Goal: Register for event/course

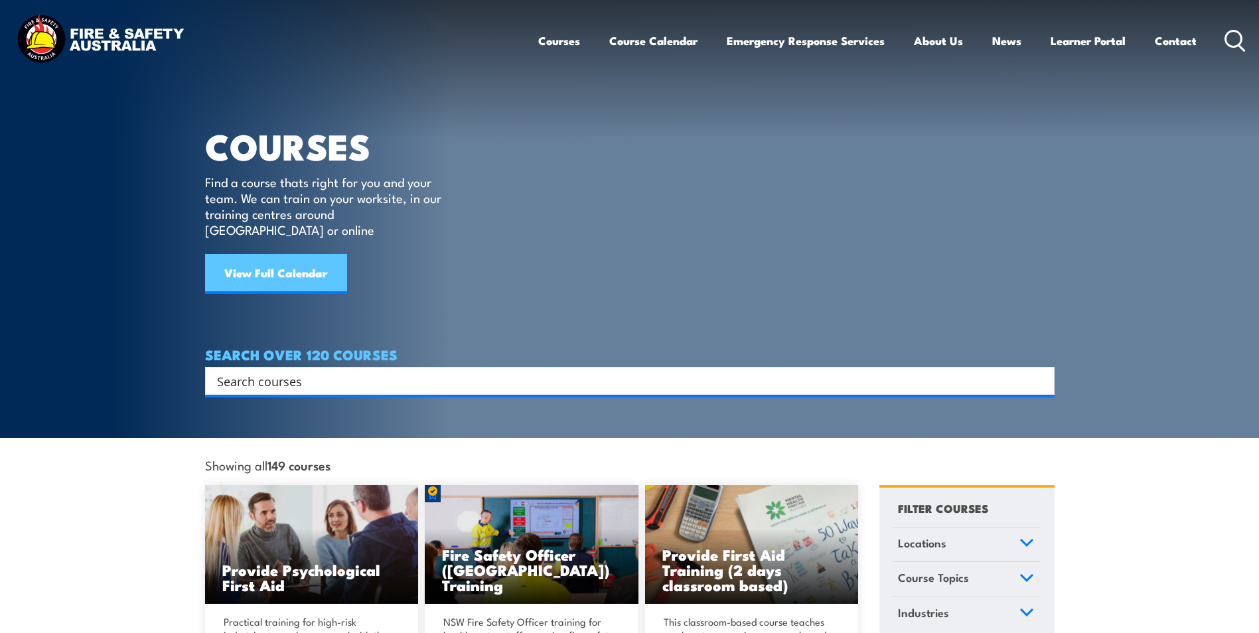
click at [236, 254] on link "View Full Calendar" at bounding box center [276, 274] width 142 height 40
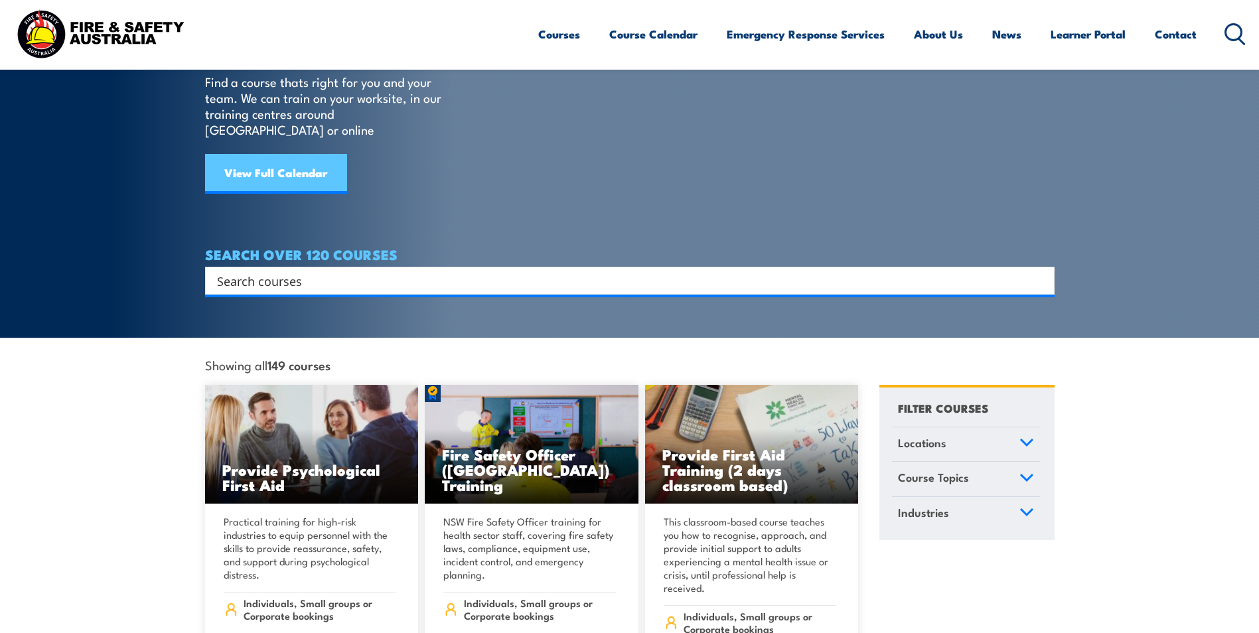
scroll to position [266, 0]
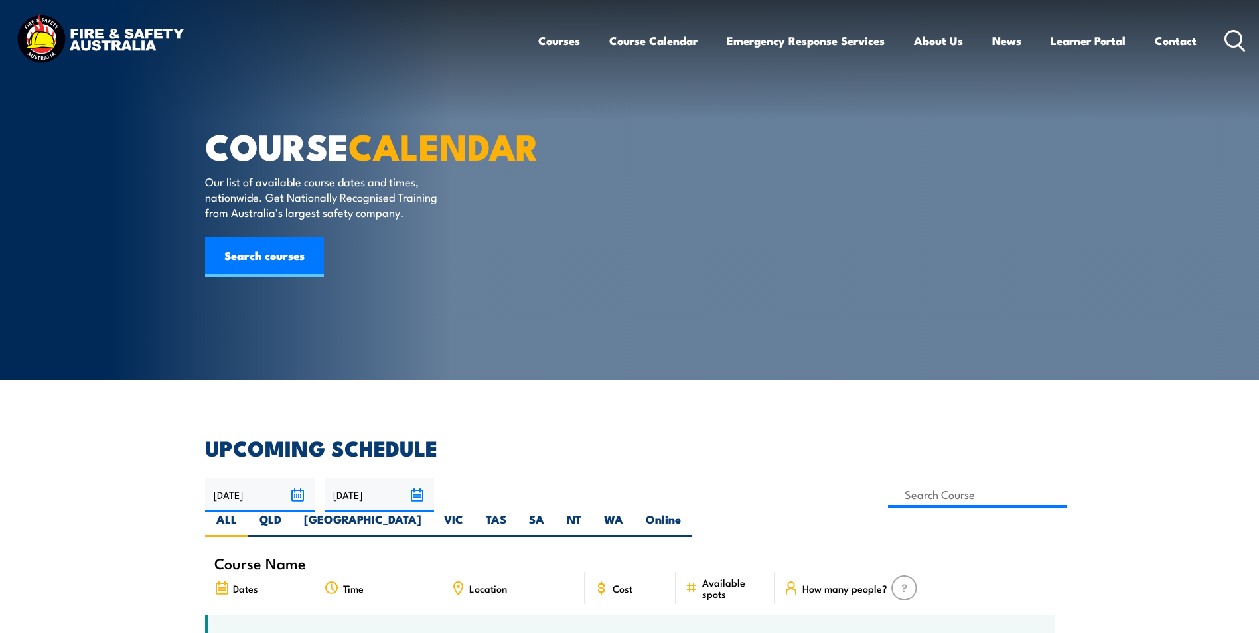
drag, startPoint x: 156, startPoint y: 491, endPoint x: 126, endPoint y: 133, distance: 359.7
click at [283, 277] on link "Search courses" at bounding box center [264, 257] width 119 height 40
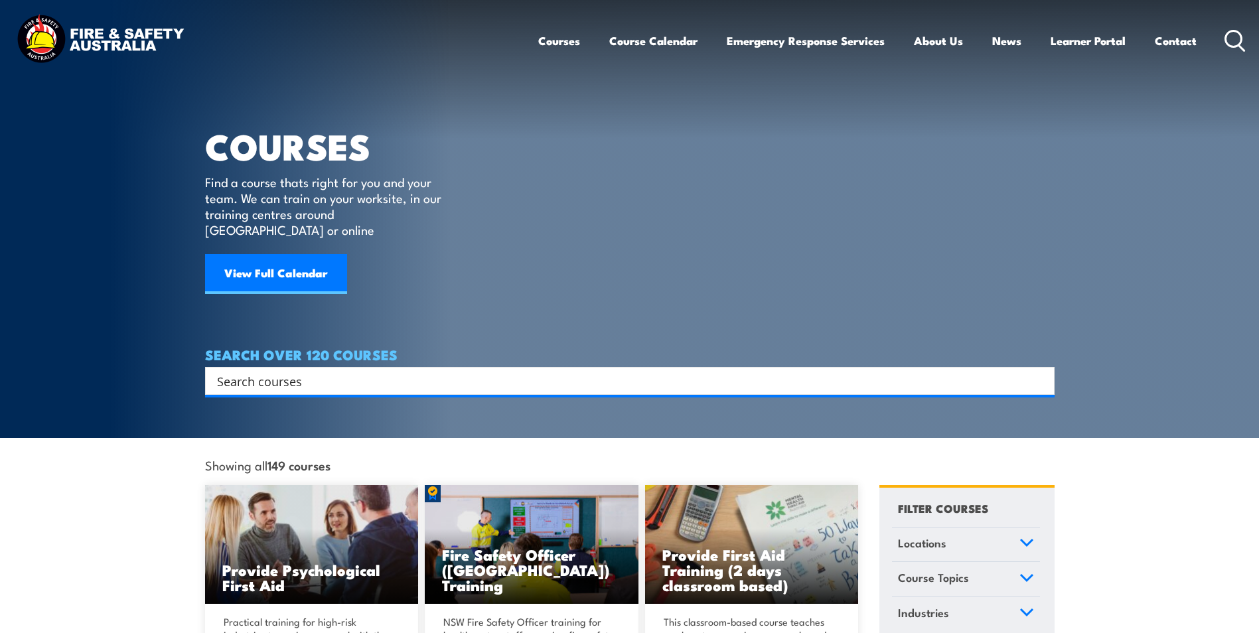
click at [289, 387] on section "COURSES Find a course thats right for you and your team. We can train on your w…" at bounding box center [629, 219] width 1259 height 438
click at [293, 371] on input "Search input" at bounding box center [621, 381] width 808 height 20
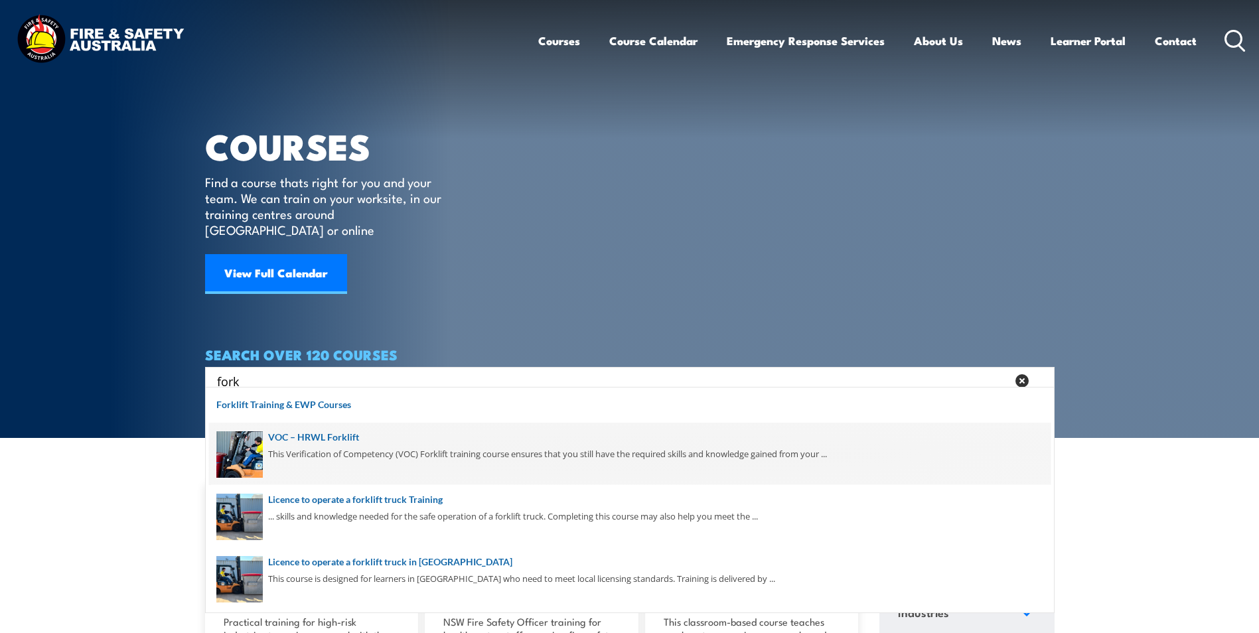
type input "fork"
click at [423, 451] on span at bounding box center [630, 454] width 842 height 62
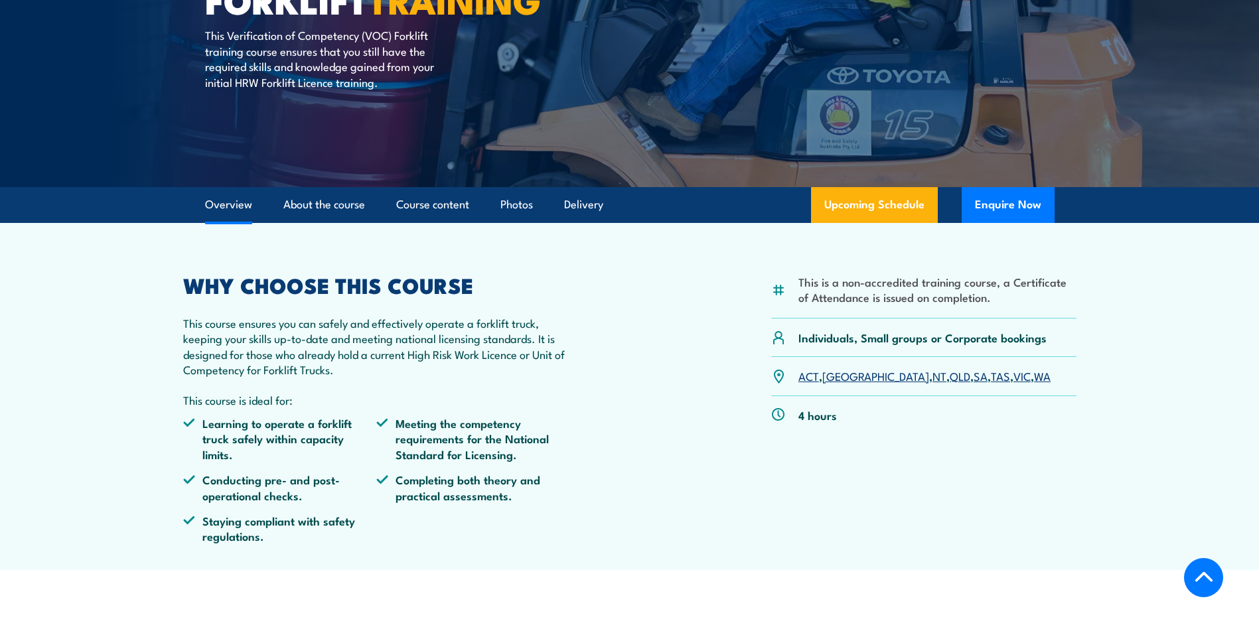
scroll to position [266, 0]
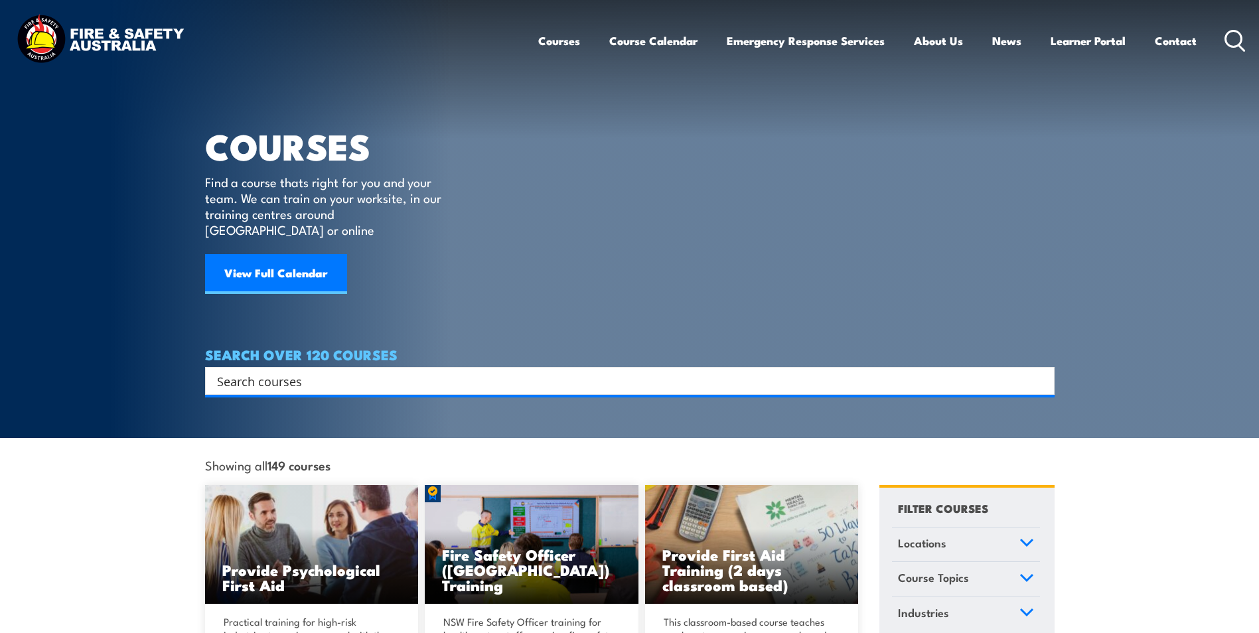
click at [314, 371] on input "Search input" at bounding box center [621, 381] width 808 height 20
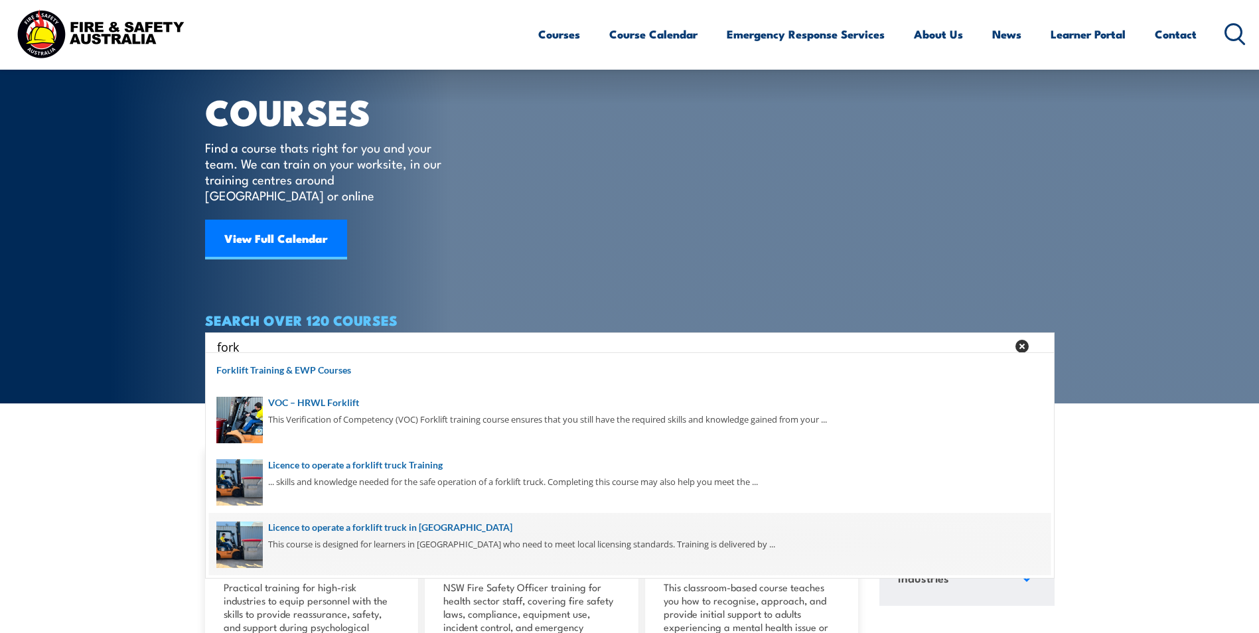
scroll to position [66, 0]
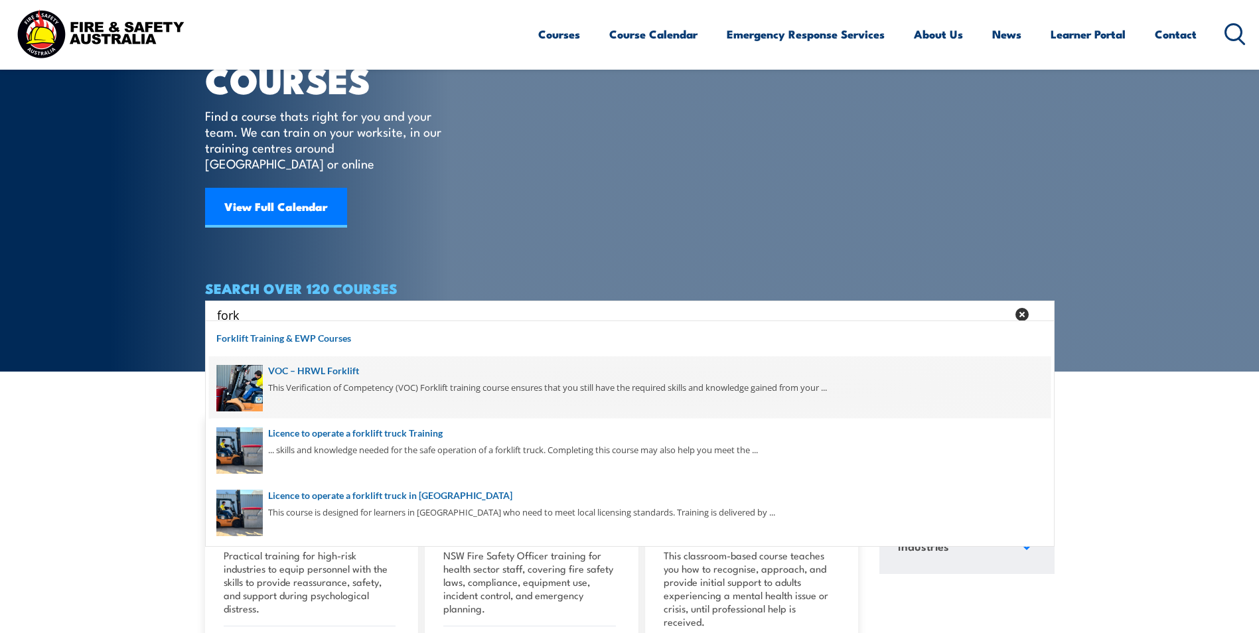
type input "fork"
click at [355, 382] on span at bounding box center [630, 387] width 842 height 62
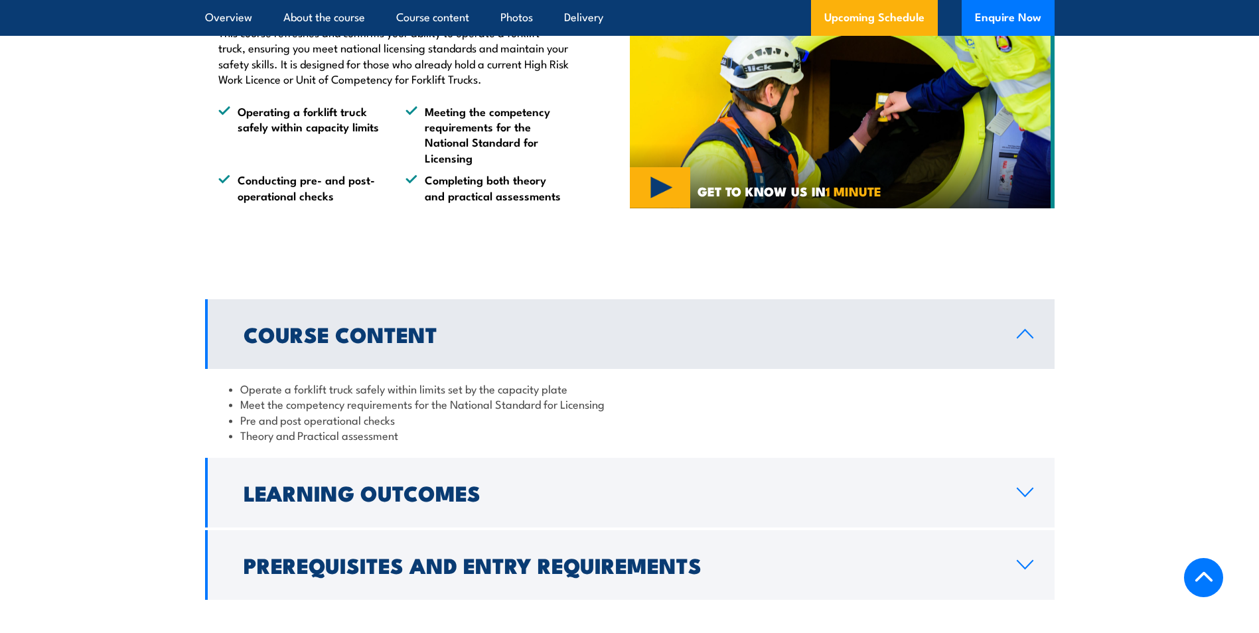
scroll to position [996, 0]
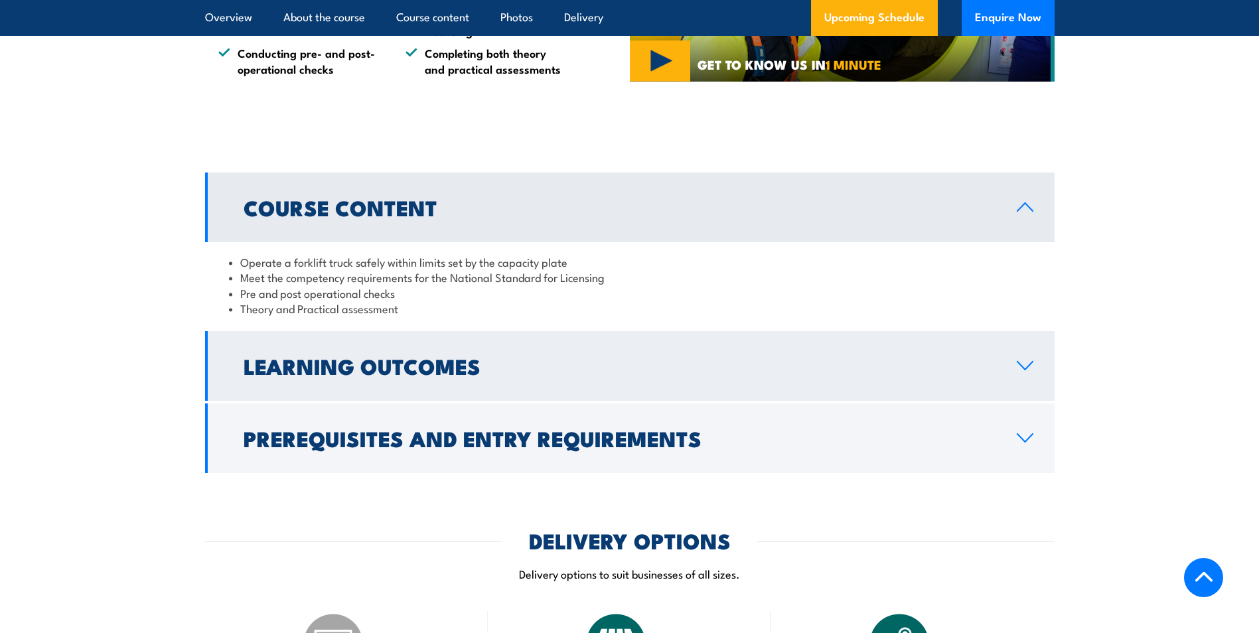
click at [516, 368] on h2 "Learning Outcomes" at bounding box center [620, 365] width 752 height 19
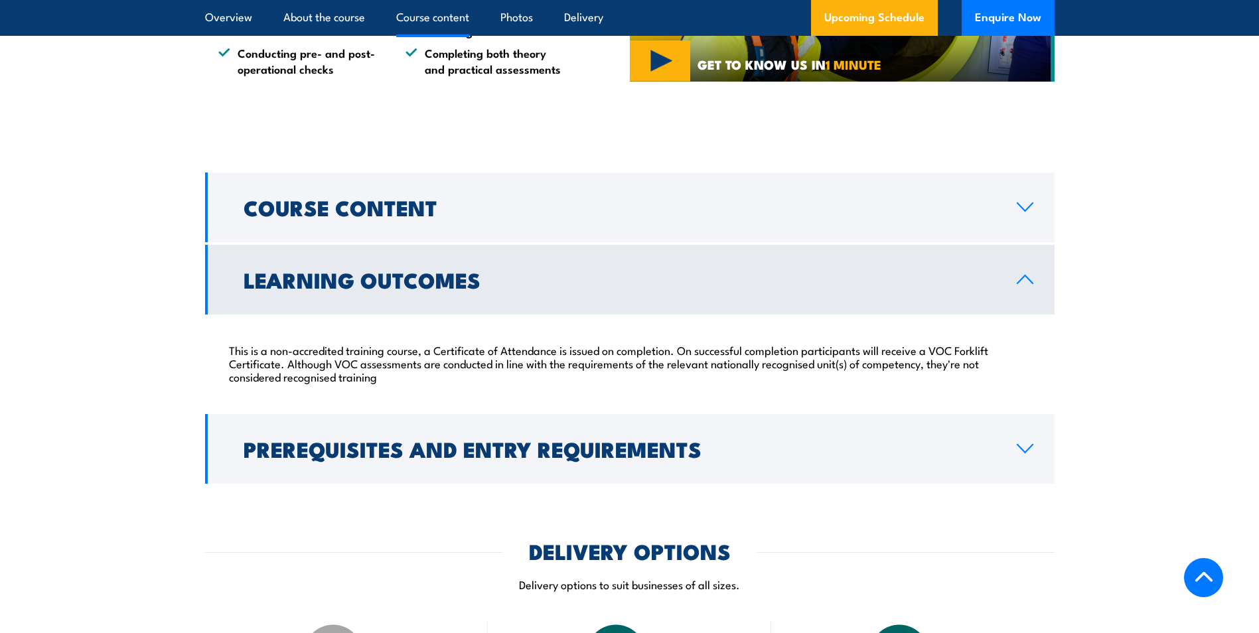
scroll to position [1195, 0]
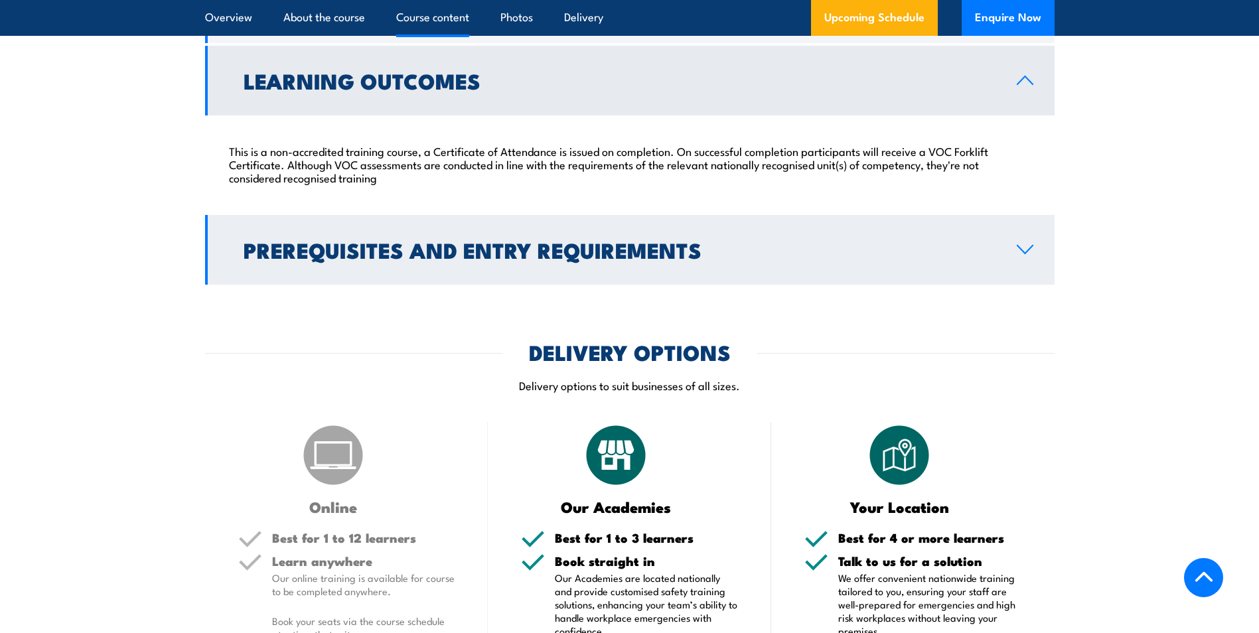
click at [513, 259] on h2 "Prerequisites and Entry Requirements" at bounding box center [620, 249] width 752 height 19
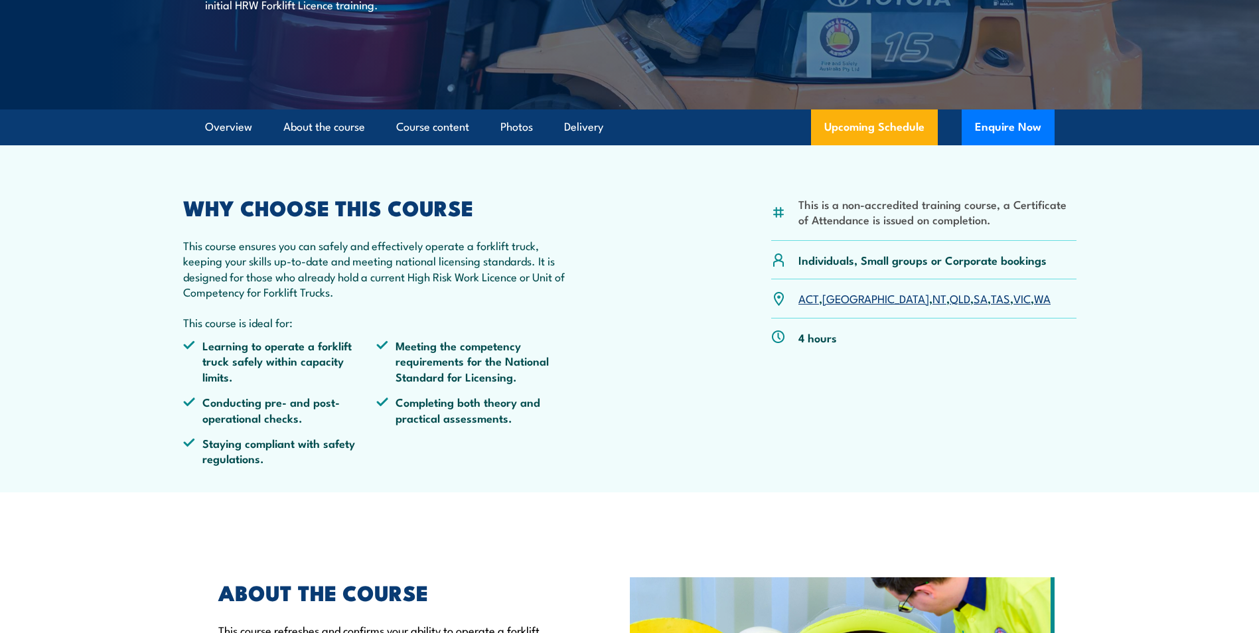
scroll to position [66, 0]
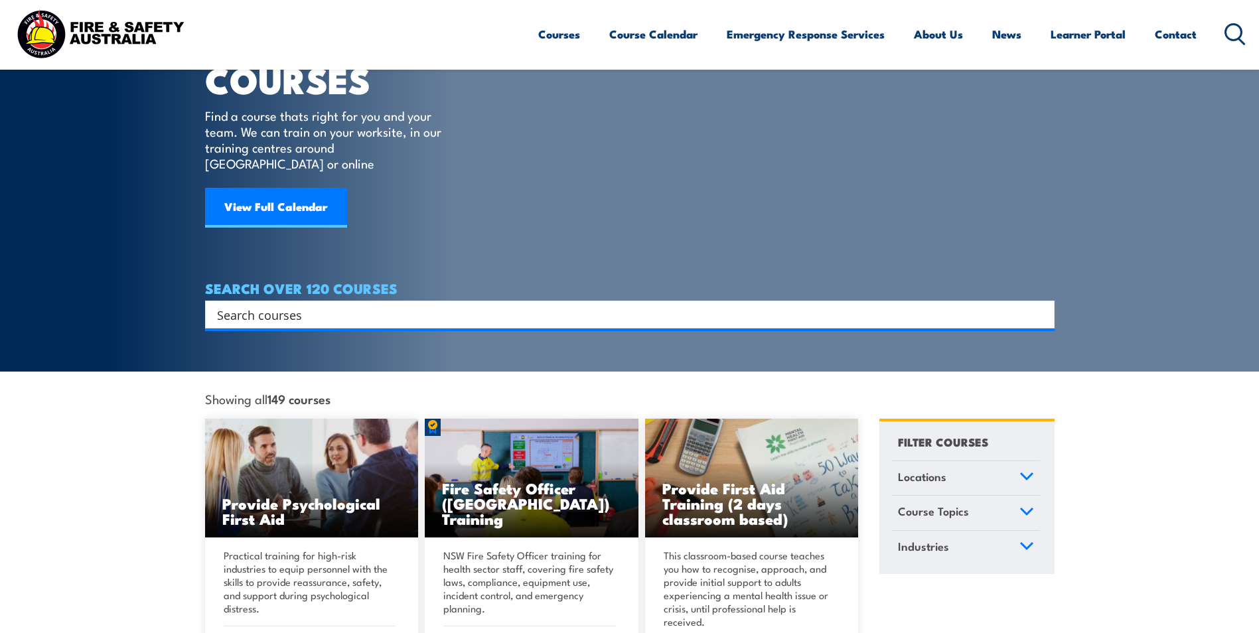
click at [301, 307] on input "Search input" at bounding box center [621, 315] width 808 height 20
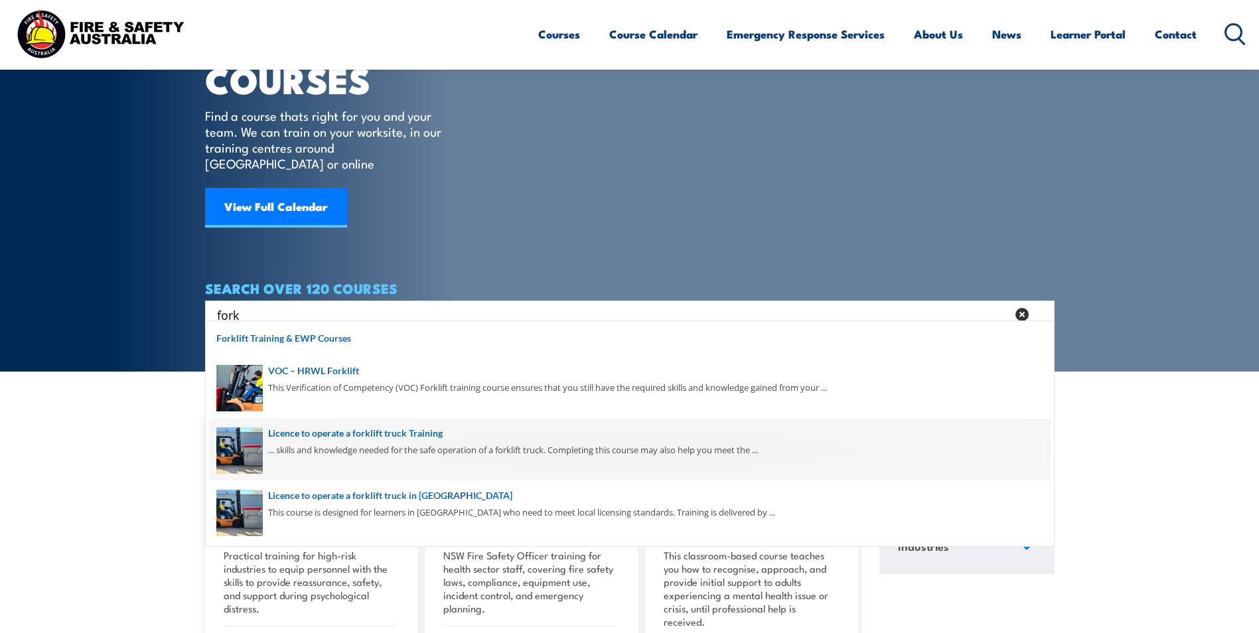
type input "fork"
click at [416, 443] on span at bounding box center [630, 450] width 842 height 62
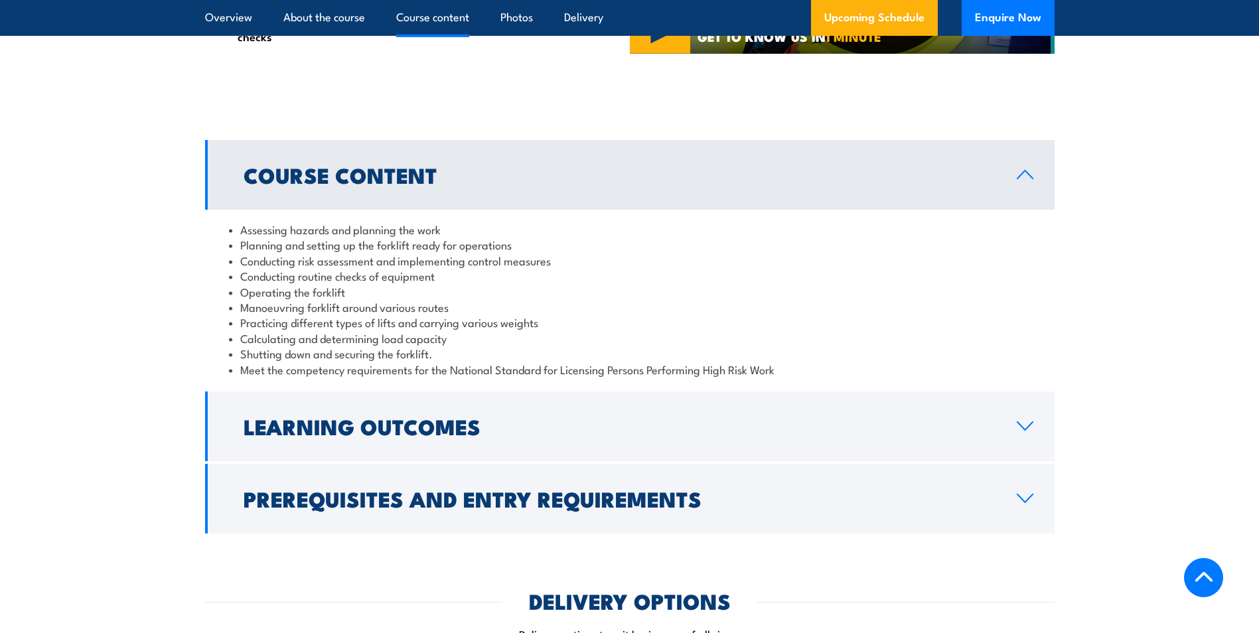
scroll to position [1128, 0]
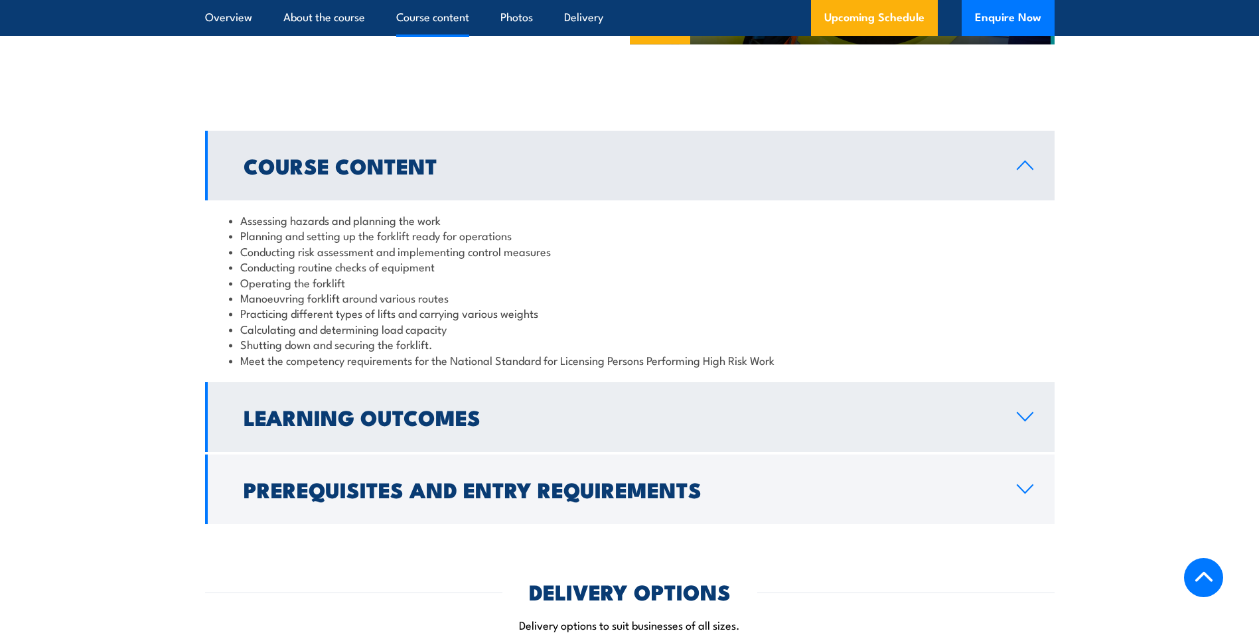
click at [423, 438] on link "Learning Outcomes" at bounding box center [630, 417] width 850 height 70
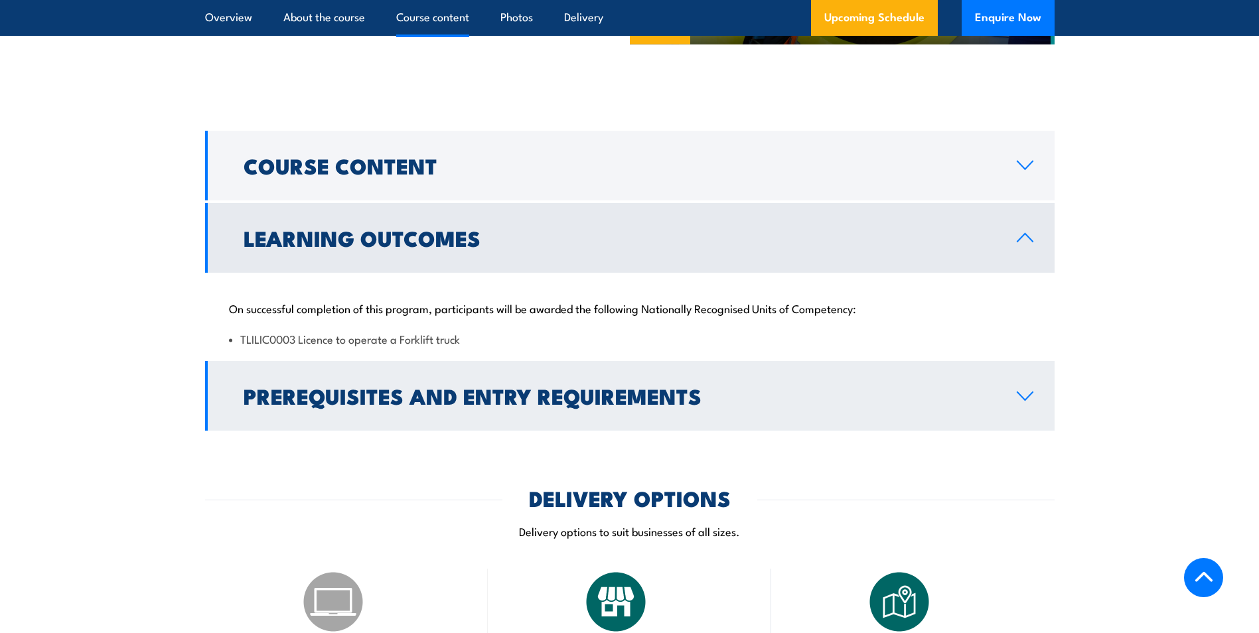
click at [427, 414] on link "Prerequisites and Entry Requirements" at bounding box center [630, 396] width 850 height 70
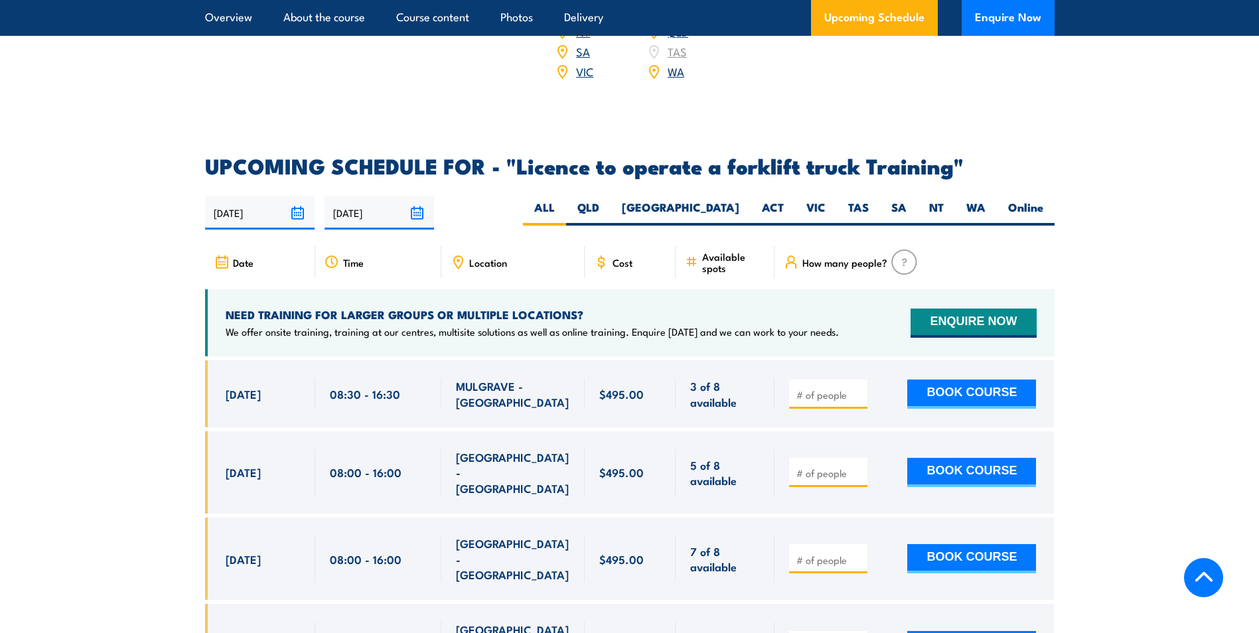
scroll to position [2257, 0]
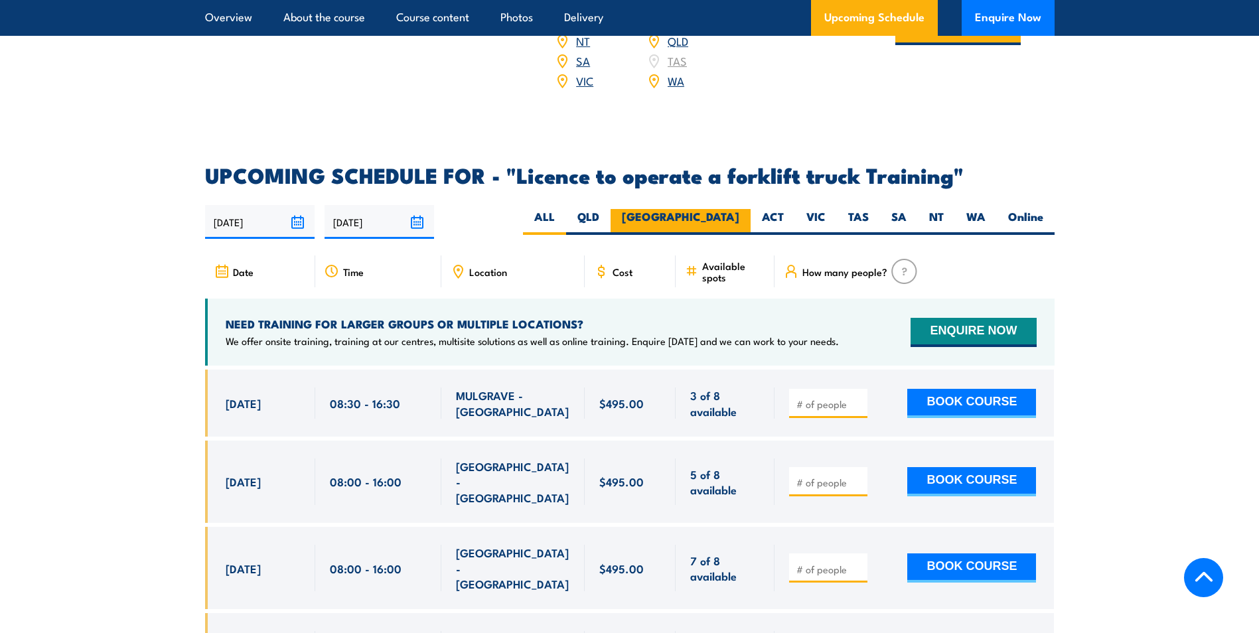
click at [731, 209] on label "[GEOGRAPHIC_DATA]" at bounding box center [681, 222] width 140 height 26
click at [739, 209] on input "[GEOGRAPHIC_DATA]" at bounding box center [743, 213] width 9 height 9
radio input "true"
